Goal: Transaction & Acquisition: Purchase product/service

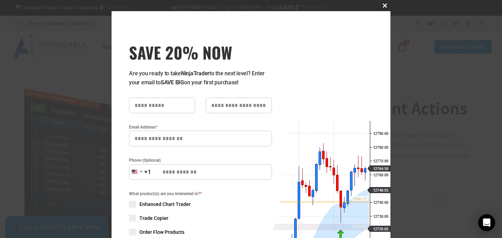
click at [383, 3] on span "SAVE 20% NOW popup" at bounding box center [384, 5] width 11 height 4
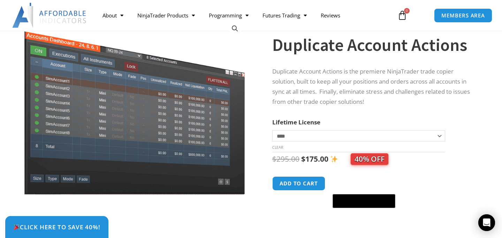
scroll to position [57, 0]
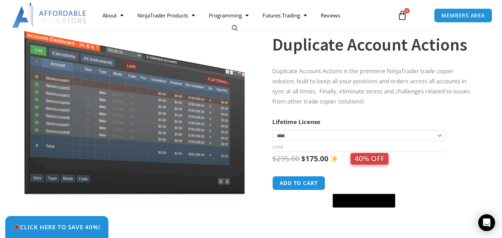
click at [316, 134] on select "**********" at bounding box center [358, 135] width 173 height 11
click at [272, 130] on select "**********" at bounding box center [358, 135] width 173 height 11
click at [444, 180] on div "Duplicate Account Actions quantity Add to cart" at bounding box center [373, 192] width 203 height 32
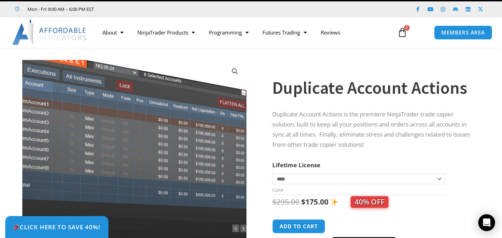
scroll to position [0, 0]
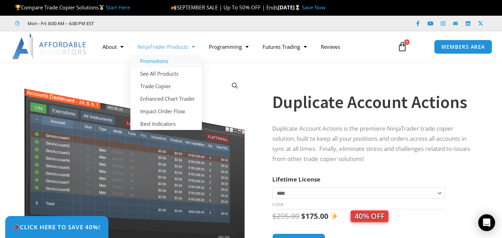
click at [157, 59] on link "Promotions" at bounding box center [165, 61] width 71 height 13
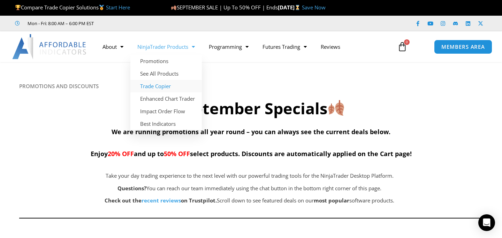
click at [159, 85] on link "Trade Copier" at bounding box center [165, 86] width 71 height 13
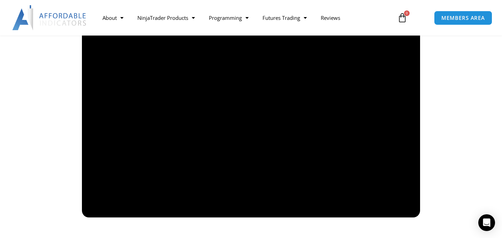
scroll to position [520, 0]
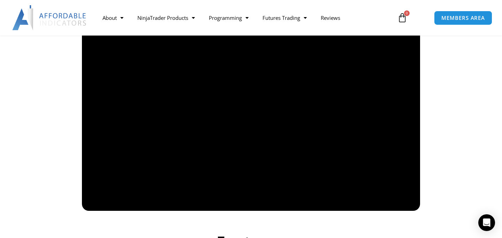
click at [444, 105] on div at bounding box center [251, 116] width 390 height 190
click at [459, 103] on section "Video Overview" at bounding box center [251, 94] width 502 height 240
click at [446, 153] on div "Video Overview" at bounding box center [250, 94] width 397 height 240
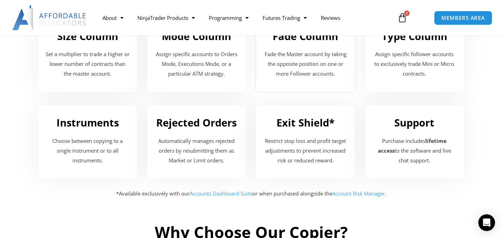
scroll to position [620, 0]
